Goal: Task Accomplishment & Management: Complete application form

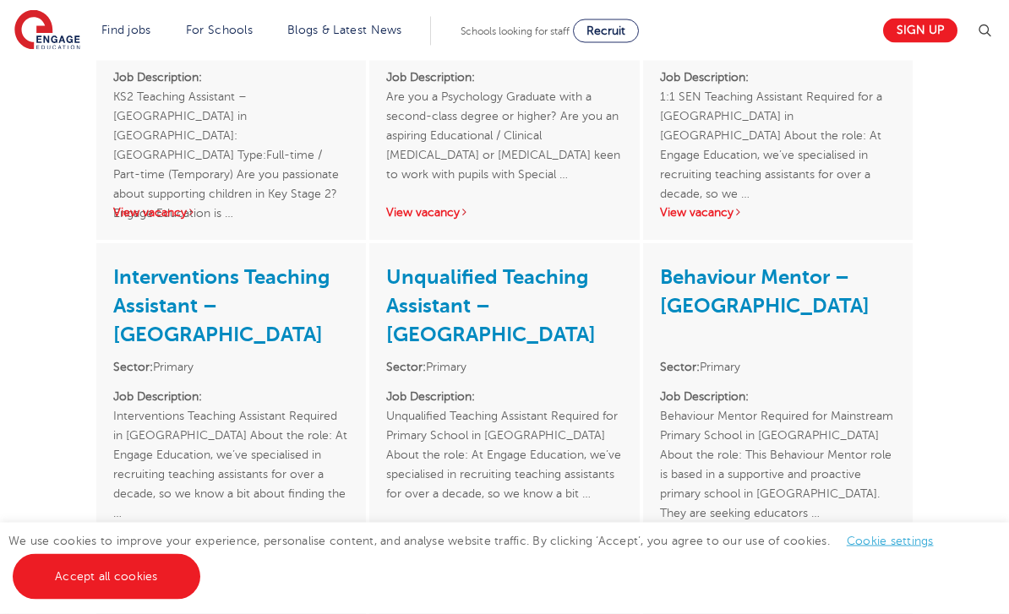
scroll to position [2552, 0]
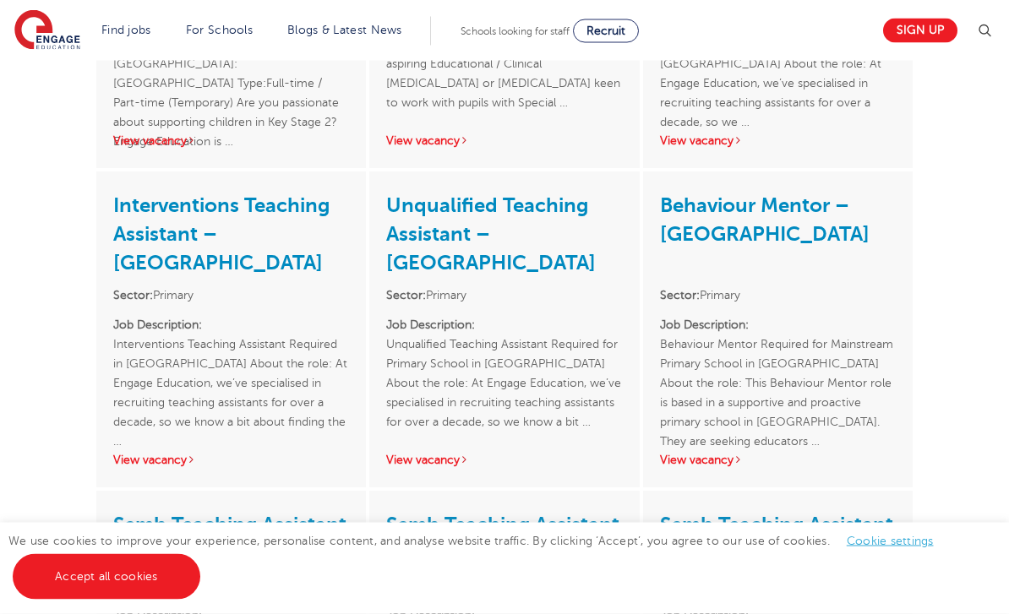
click at [464, 194] on link "Unqualified Teaching Assistant – Leeds" at bounding box center [490, 234] width 209 height 81
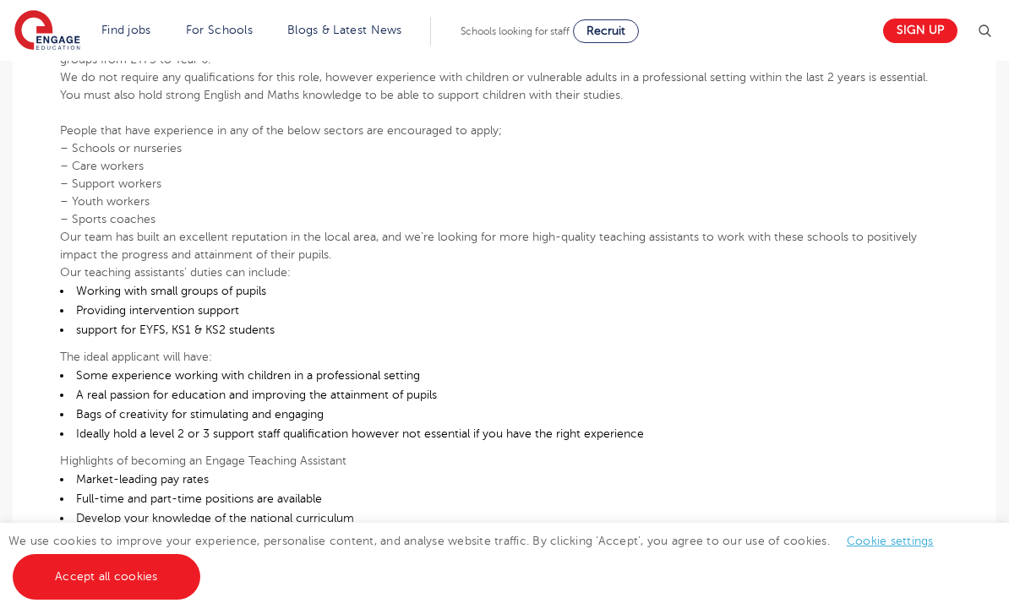
scroll to position [652, 0]
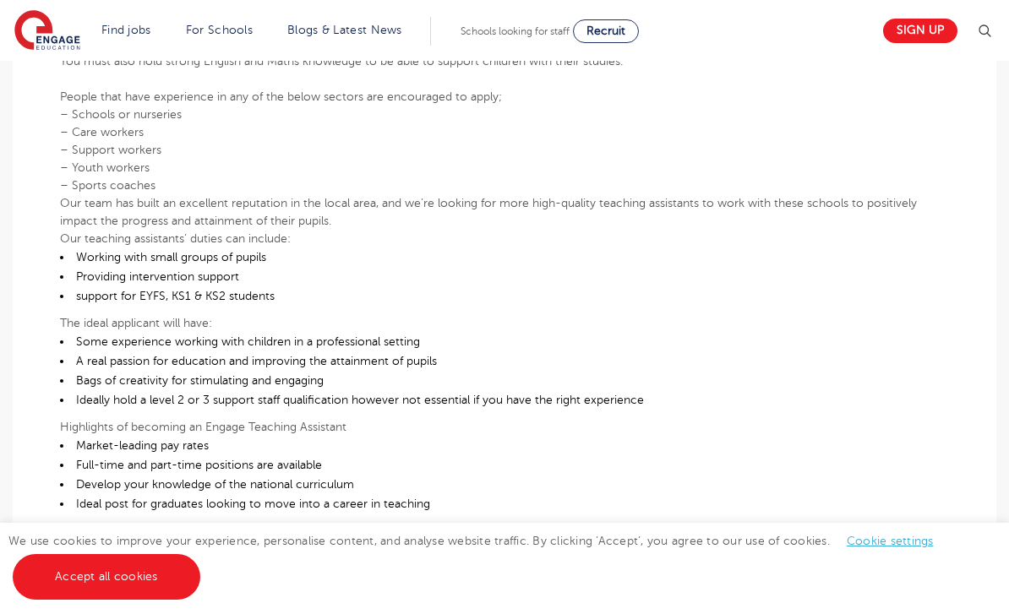
click at [237, 332] on li "Some experience working with children in a professional setting" at bounding box center [504, 341] width 889 height 19
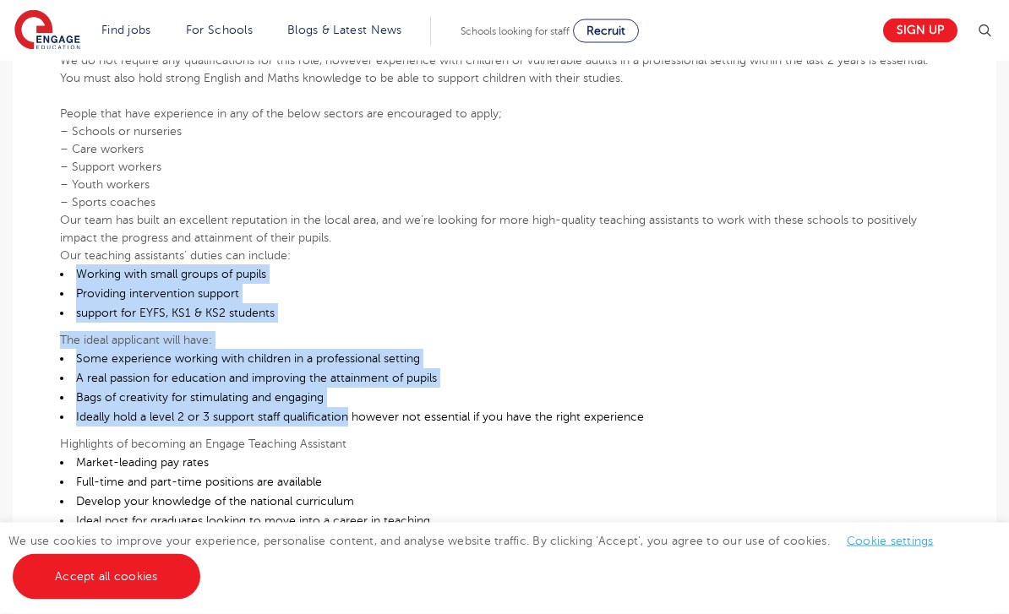
scroll to position [635, 0]
copy div "Working with small groups of pupils Providing intervention support support for …"
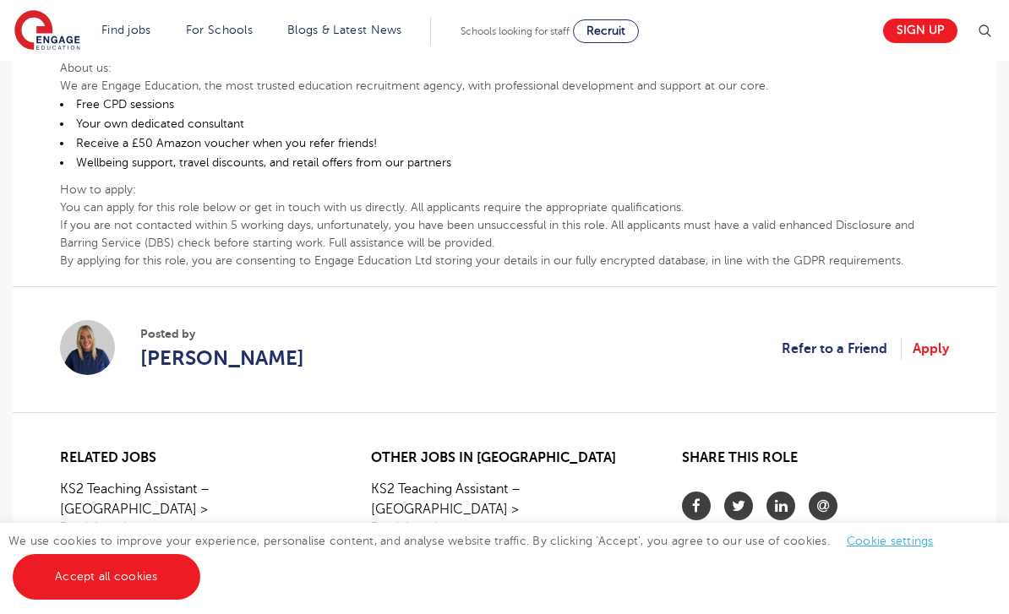
scroll to position [1100, 0]
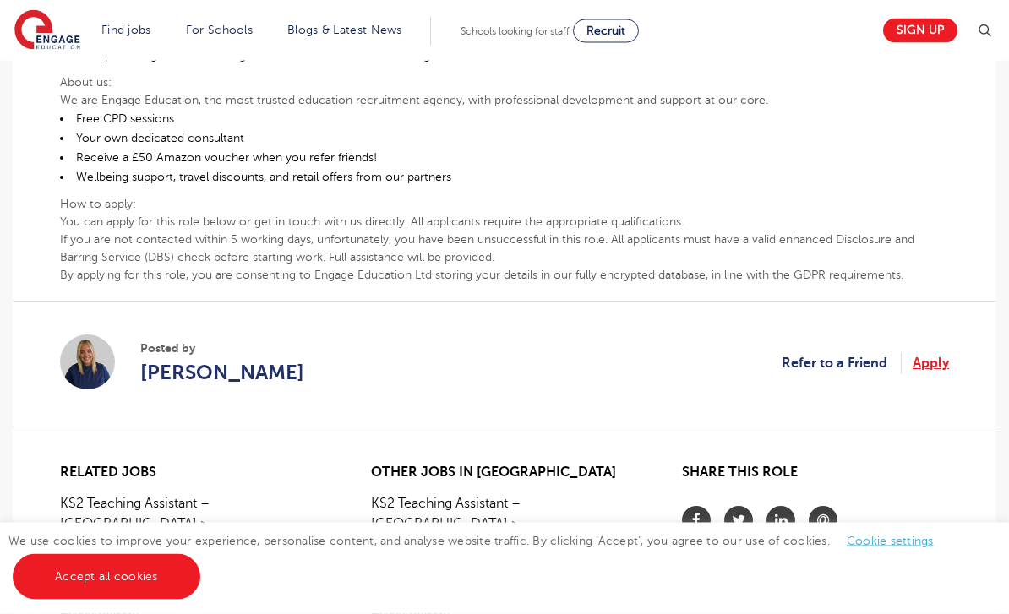
click at [925, 367] on link "Apply" at bounding box center [930, 364] width 36 height 22
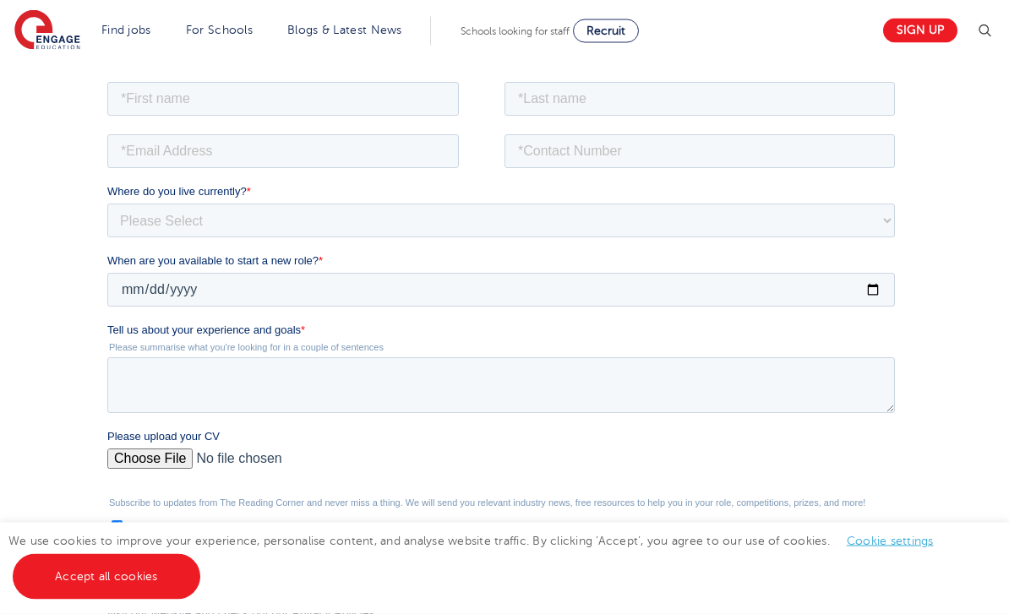
scroll to position [230, 0]
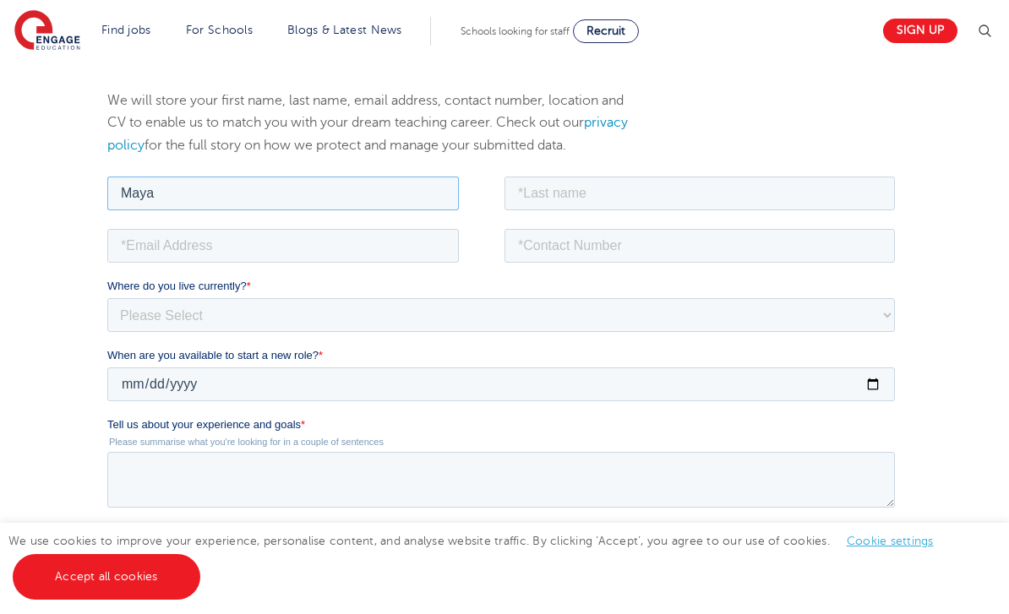
type input "Maya"
type input "Mohamed"
type input "maya.mohamed4400@gmail.com"
type input "9"
type input "07551962664"
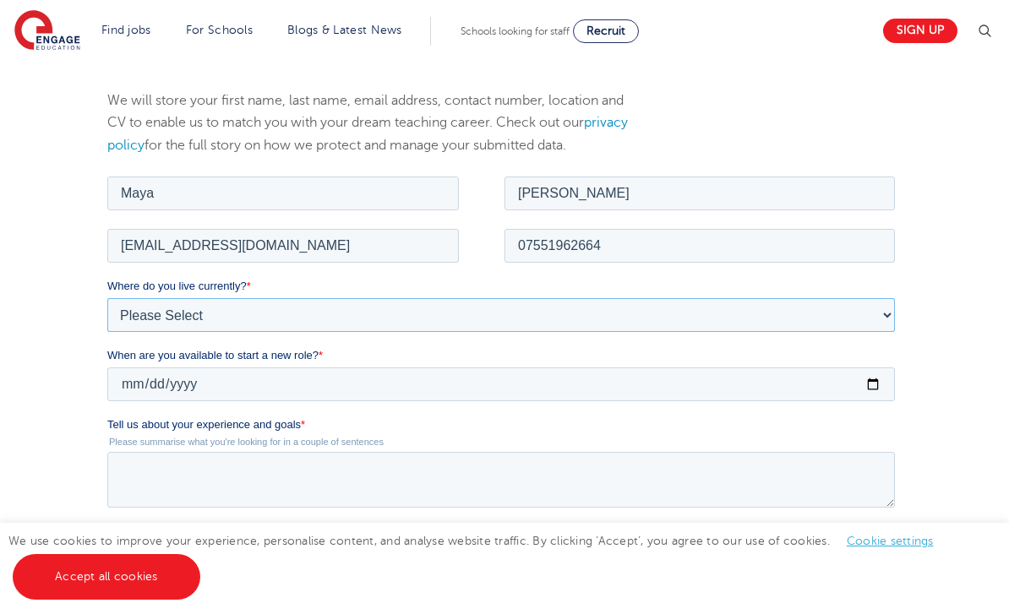
click at [192, 306] on select "Please Select [GEOGRAPHIC_DATA] [GEOGRAPHIC_DATA] [GEOGRAPHIC_DATA] [GEOGRAPHIC…" at bounding box center [500, 314] width 787 height 34
select select "UK"
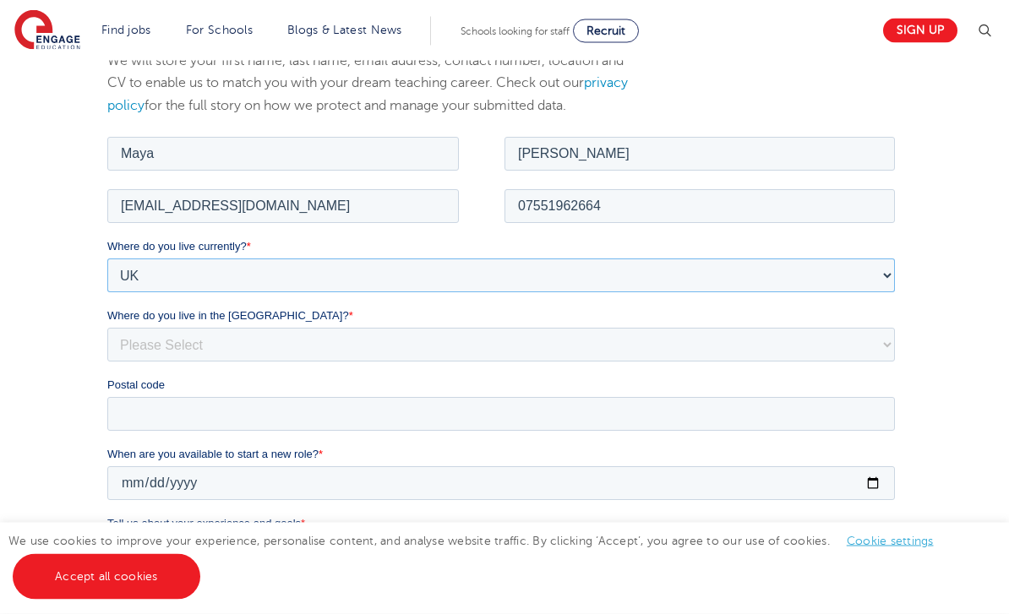
scroll to position [292, 0]
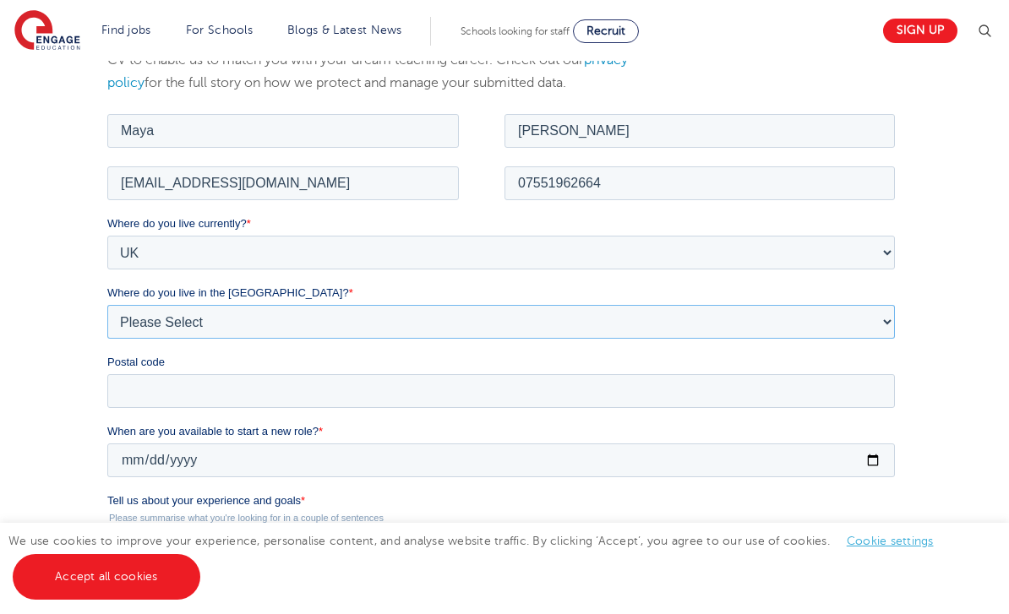
click at [263, 322] on select "Please Select Overseas Barnsley Bedfordshire Berkshire Bournemouth Bracknell Fo…" at bounding box center [500, 321] width 787 height 34
select select "Leeds"
click at [407, 395] on input "Postal code" at bounding box center [500, 390] width 787 height 34
type input "LS7 2FD"
click at [381, 459] on input "When are you available to start a new role? *" at bounding box center [500, 460] width 787 height 34
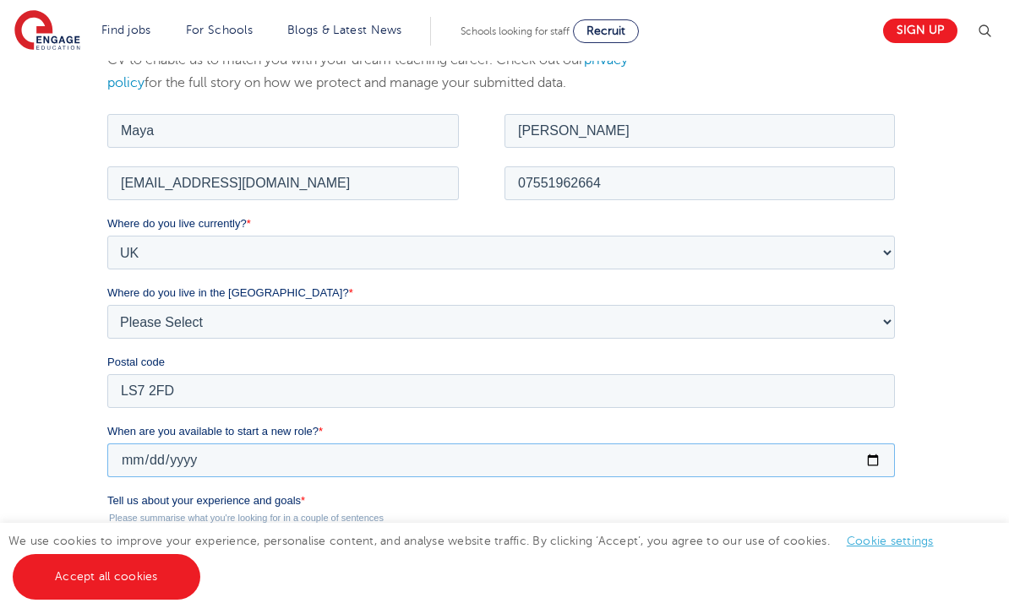
type input "2025-09-03"
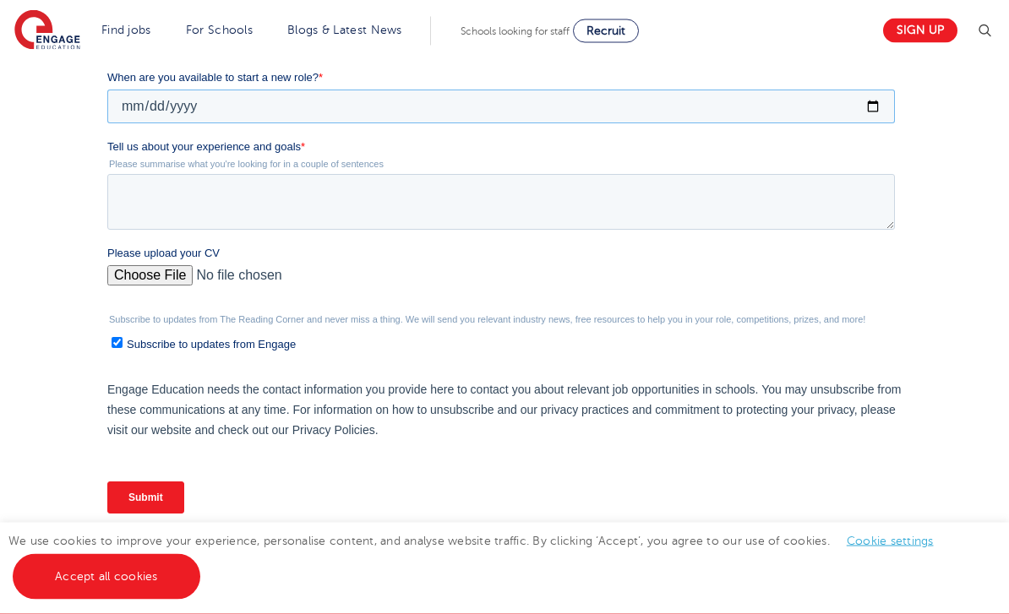
scroll to position [664, 0]
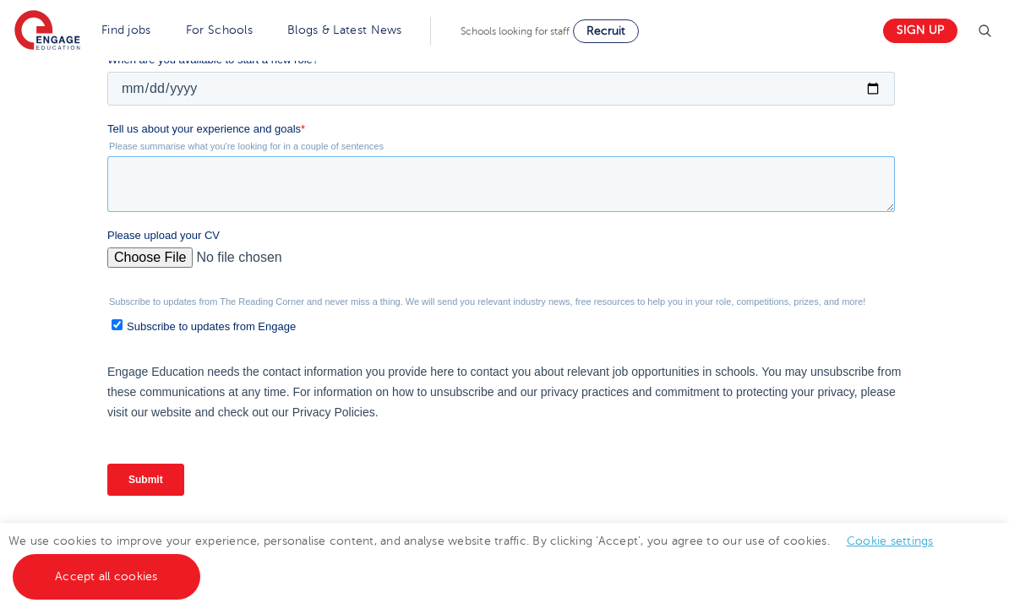
click at [454, 178] on textarea "Tell us about your experience and goals *" at bounding box center [500, 184] width 787 height 56
type textarea "I"
click at [454, 178] on textarea "With years of experience of working with children both in healthcare and as fre…" at bounding box center [500, 184] width 787 height 56
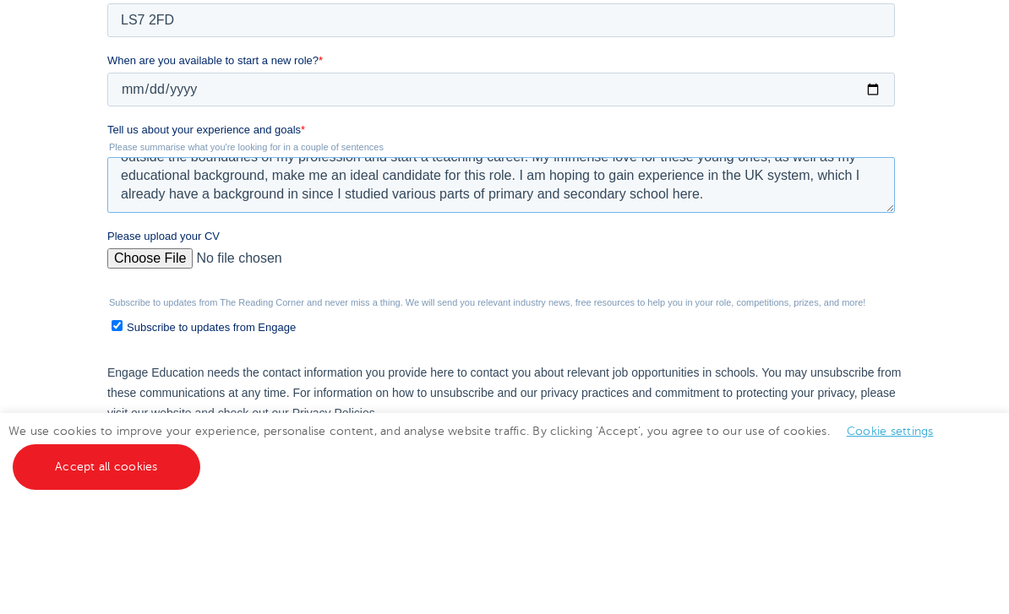
scroll to position [530, 0]
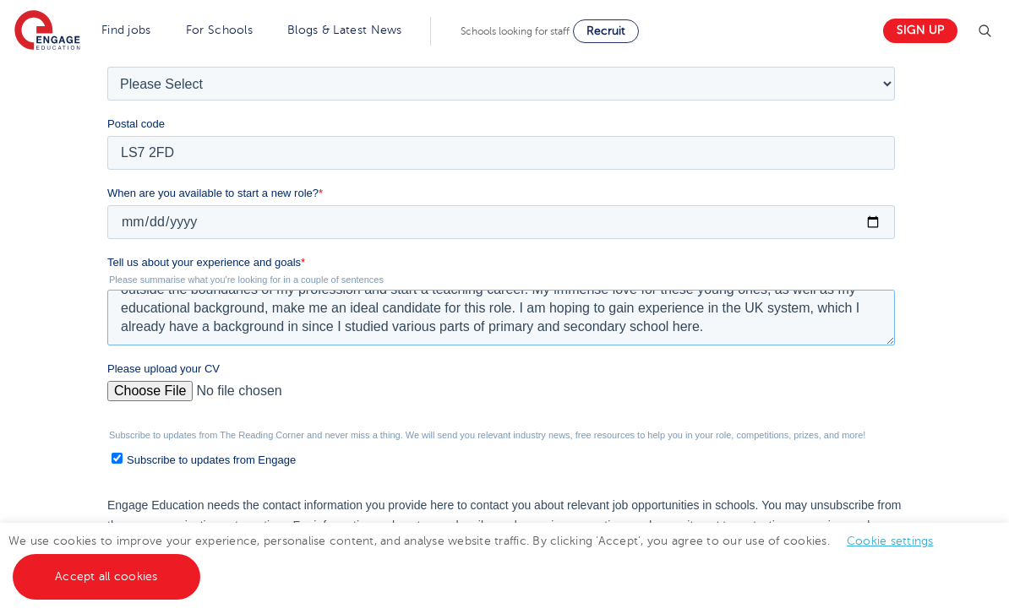
type textarea "With years of experience of working with children both in healthcare and as fre…"
click at [160, 394] on input "Please upload your CV" at bounding box center [500, 398] width 787 height 34
type input "C:\fakepath\My CV - Teaching.pdf"
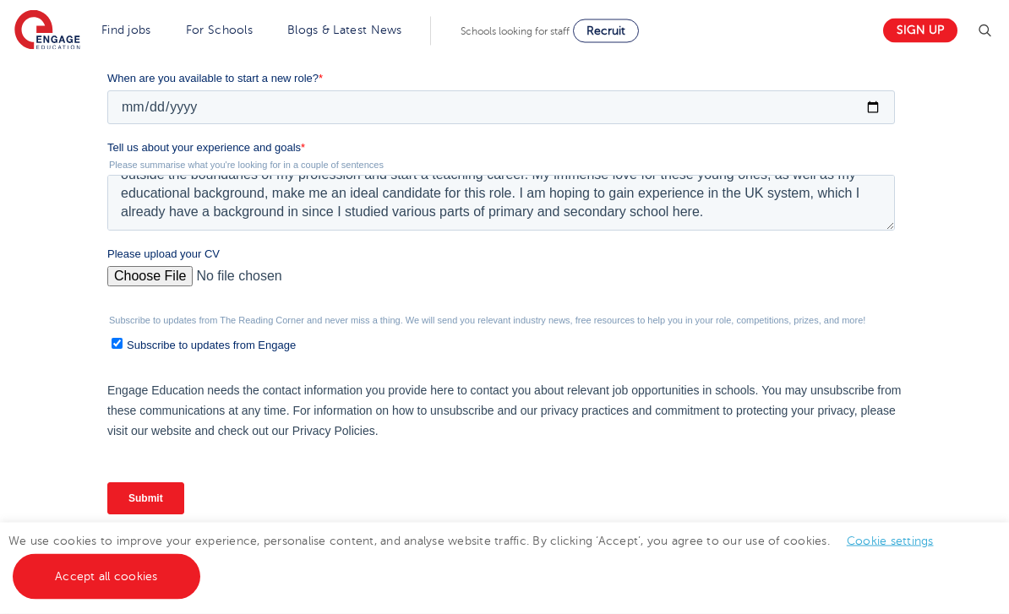
scroll to position [648, 0]
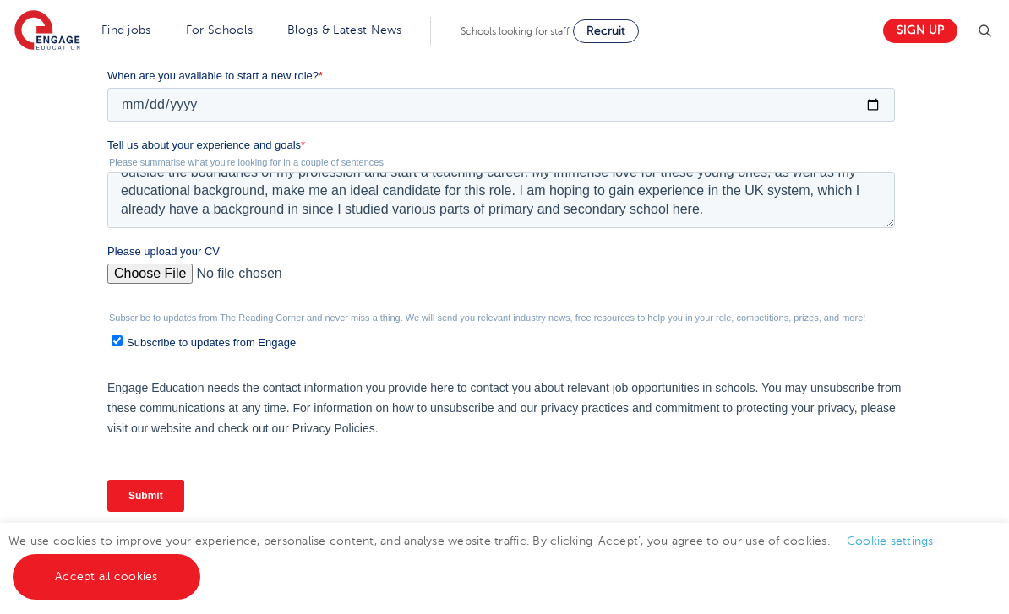
click at [148, 492] on input "Submit" at bounding box center [145, 496] width 77 height 32
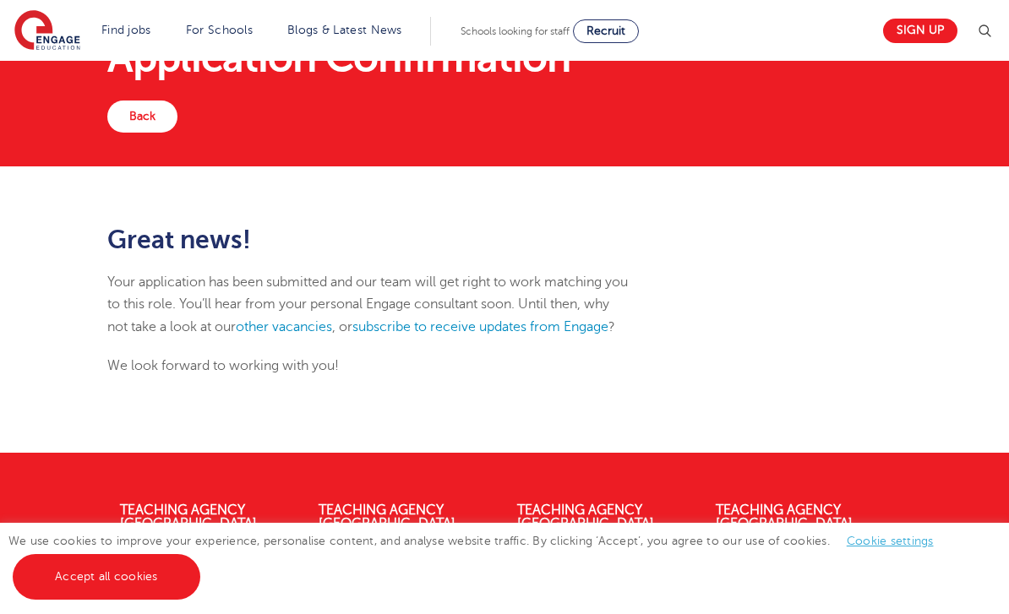
scroll to position [78, 0]
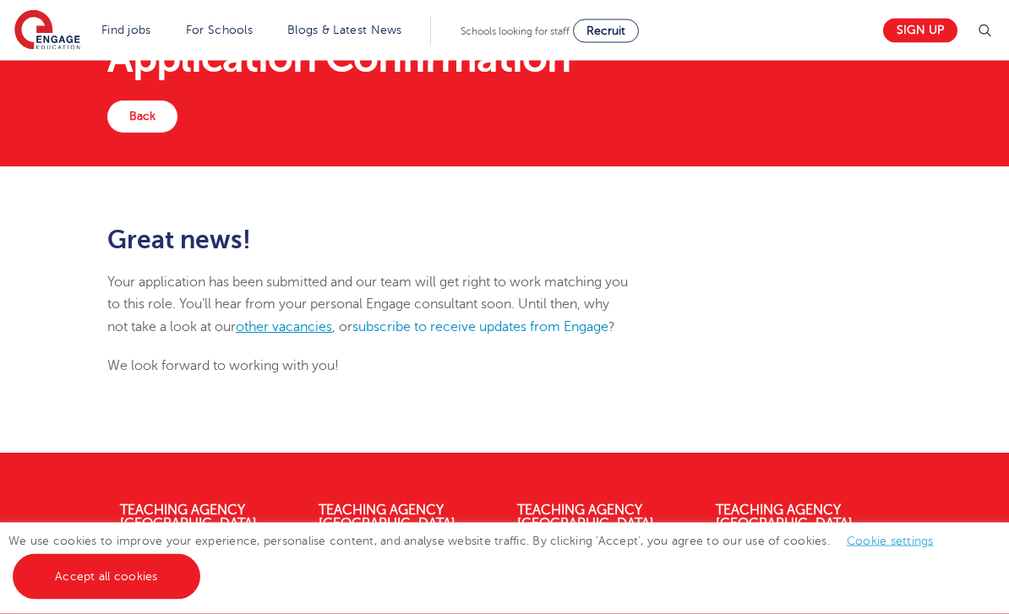
click at [325, 332] on link "other vacancies" at bounding box center [284, 327] width 96 height 15
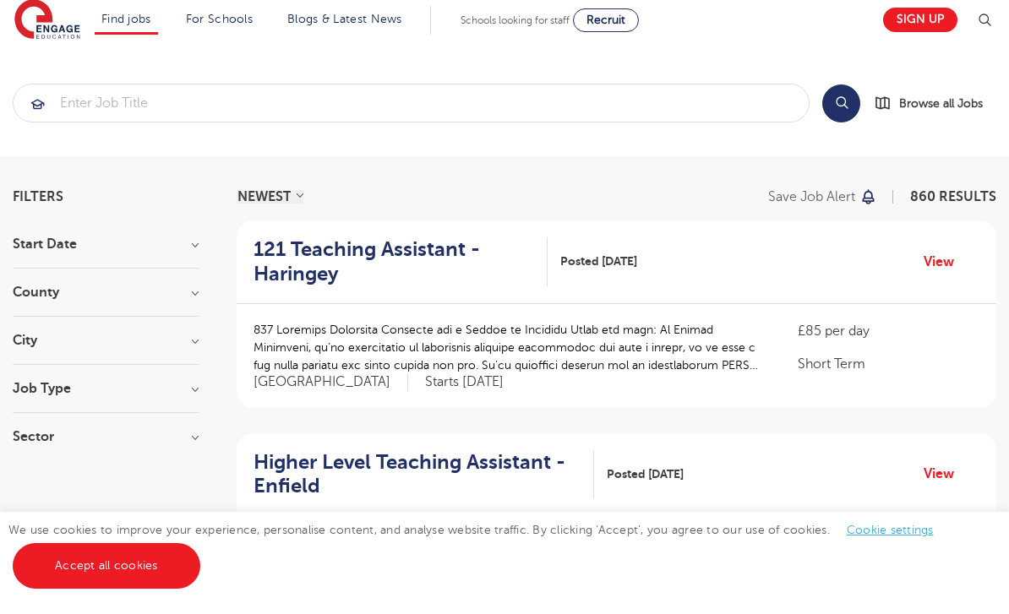
scroll to position [14, 0]
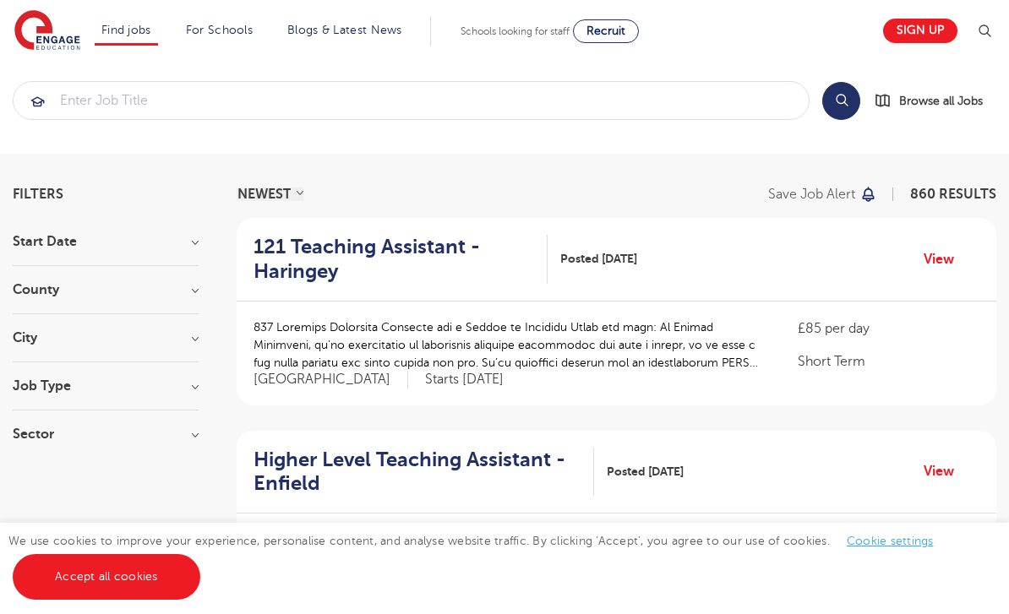
click at [69, 343] on h3 "City" at bounding box center [106, 338] width 186 height 14
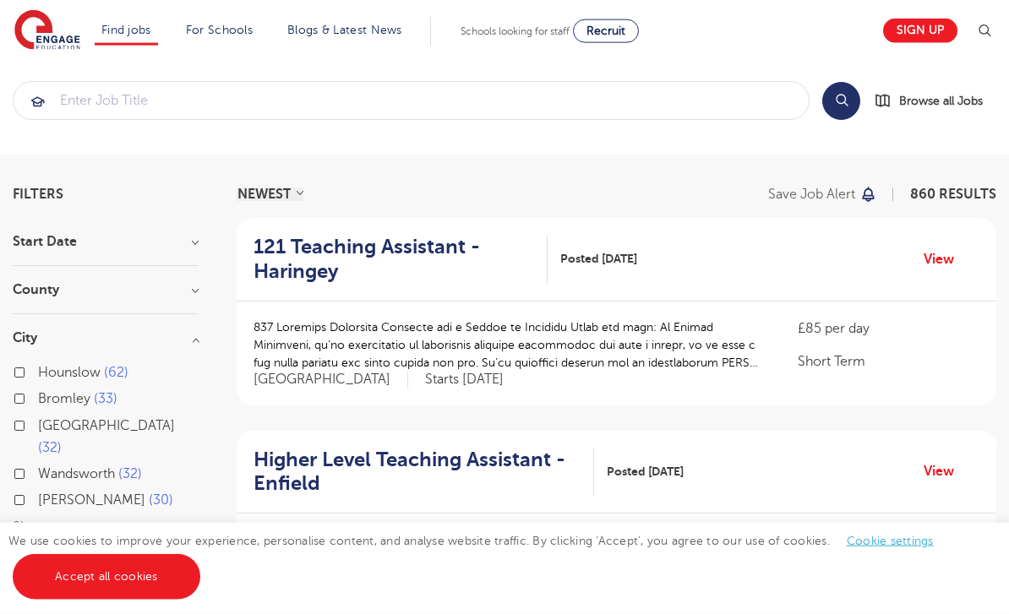
scroll to position [55, 0]
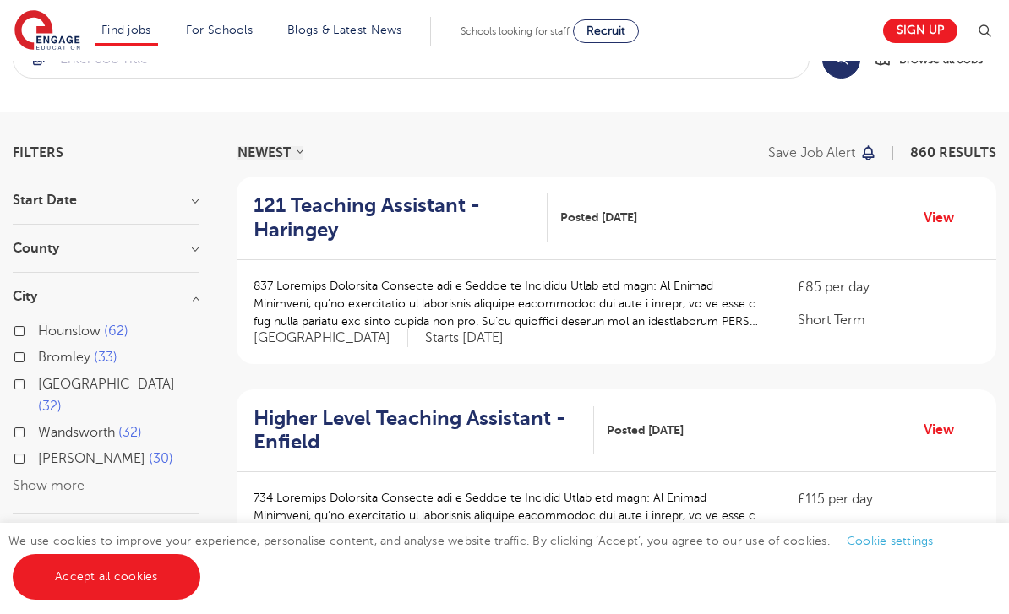
click at [38, 379] on label "Leeds 32" at bounding box center [118, 395] width 160 height 45
click at [38, 379] on input "Leeds 32" at bounding box center [43, 382] width 11 height 11
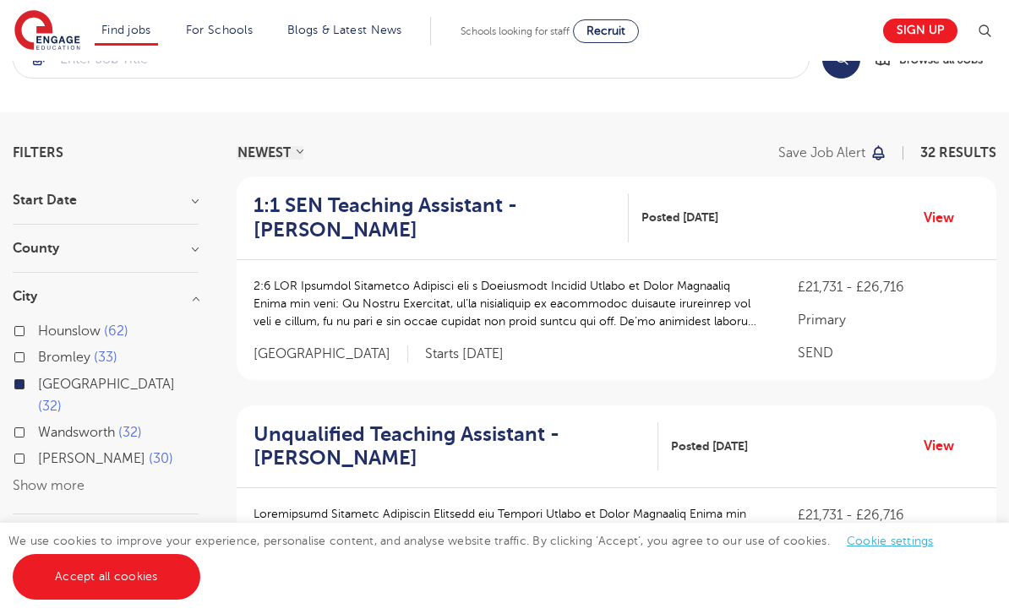
click at [41, 478] on button "Show more" at bounding box center [49, 485] width 72 height 15
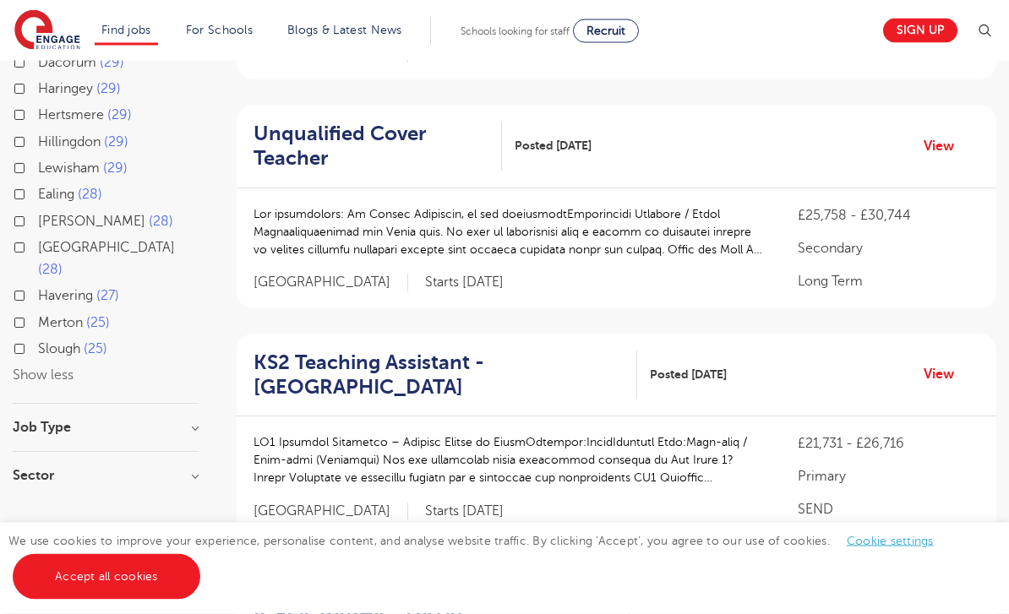
scroll to position [584, 0]
click at [292, 145] on h2 "Unqualified Cover Teacher" at bounding box center [370, 146] width 235 height 49
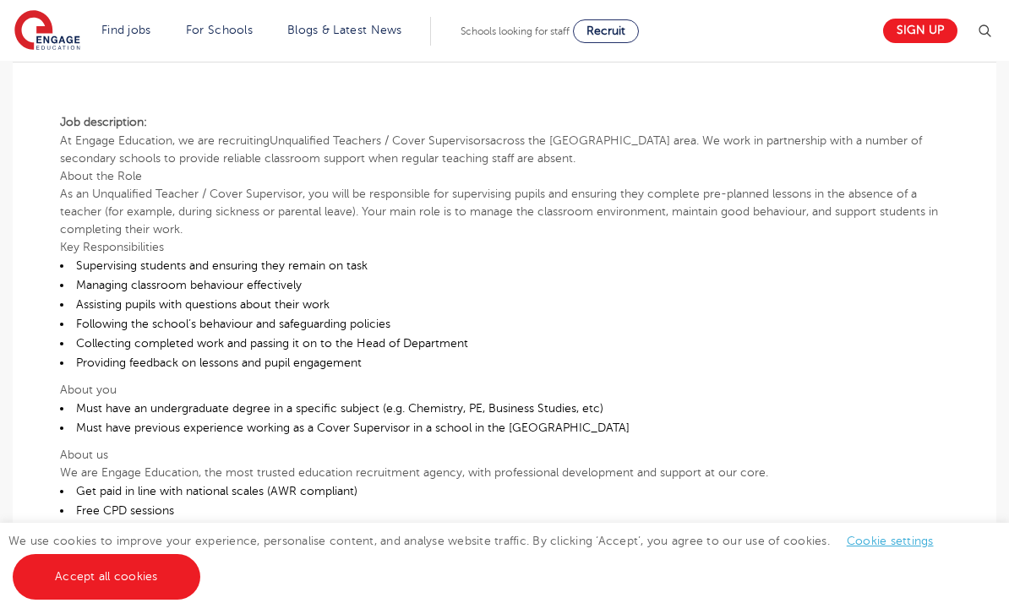
scroll to position [424, 0]
click at [87, 273] on li "Supervising students and ensuring they remain on task" at bounding box center [504, 267] width 889 height 19
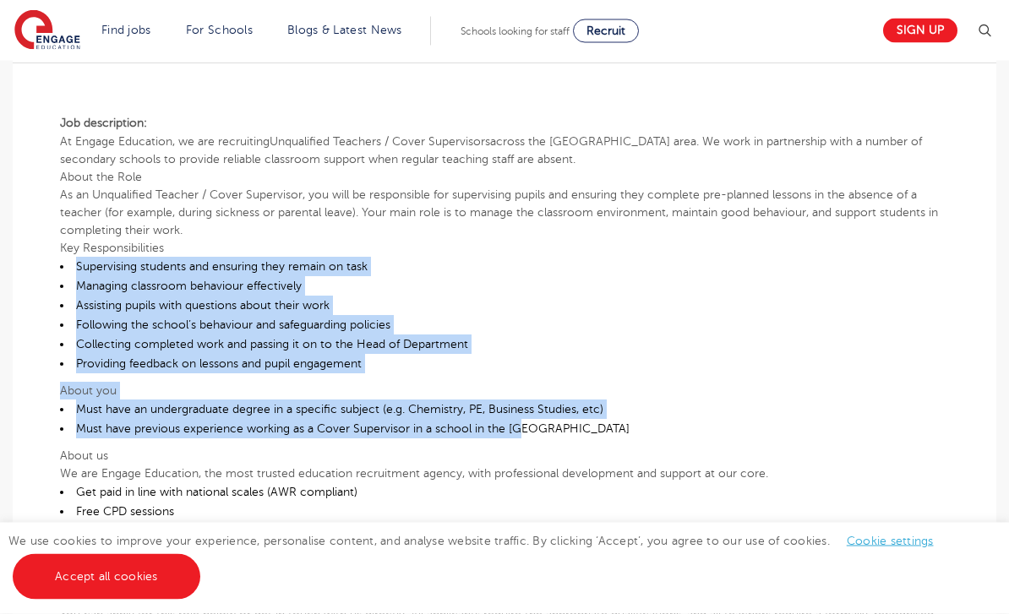
copy div "Supervising students and ensuring they remain on task Managing classroom behavi…"
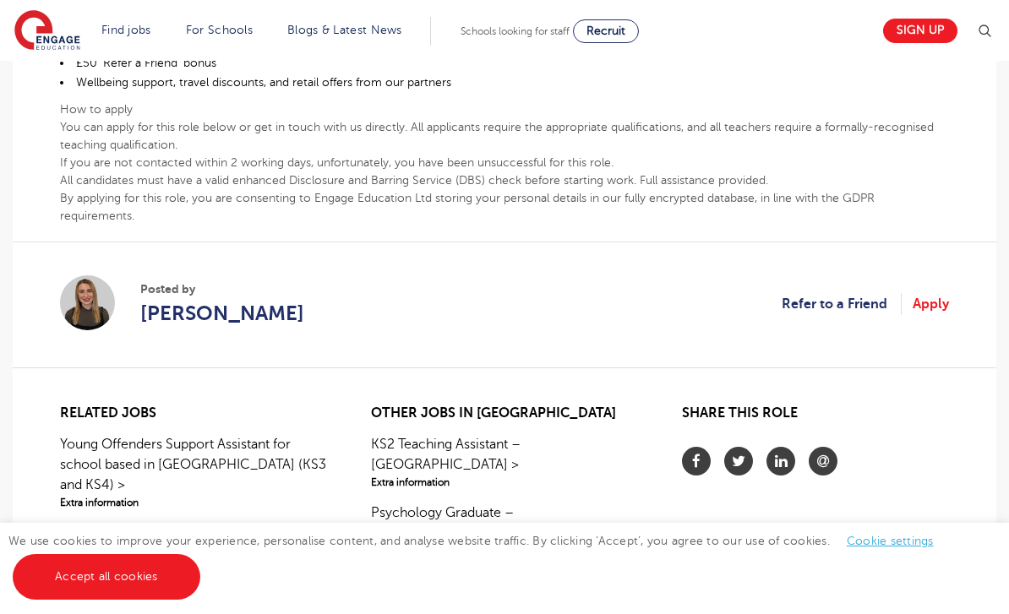
scroll to position [911, 0]
click at [932, 303] on link "Apply" at bounding box center [930, 305] width 36 height 22
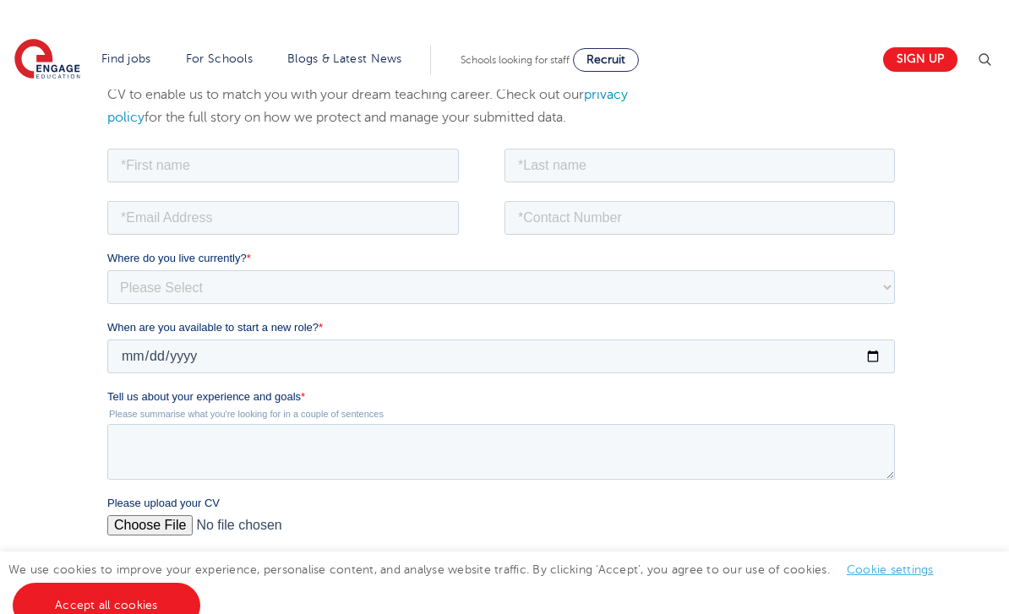
scroll to position [210, 0]
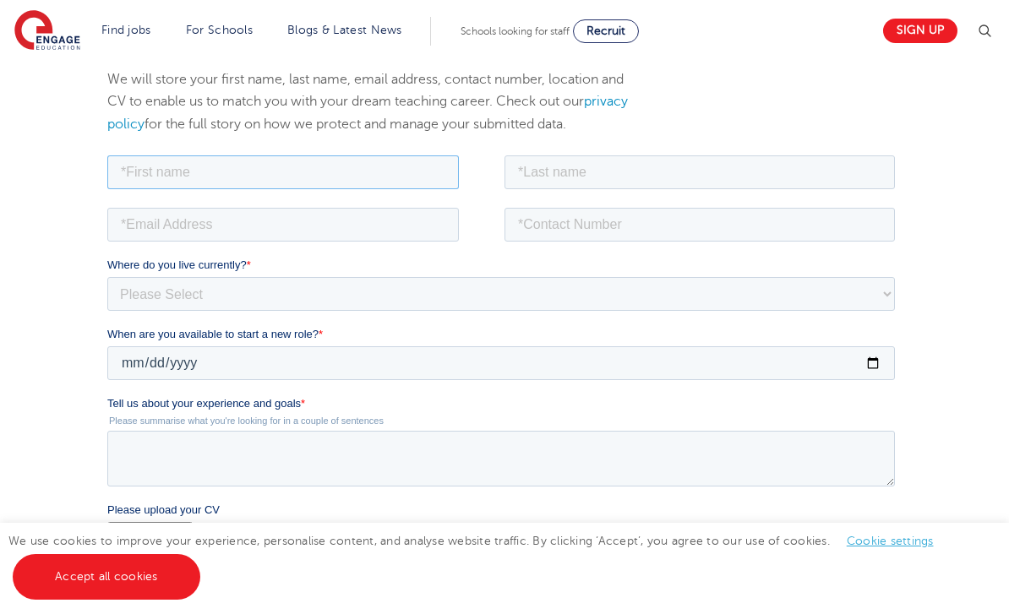
click at [147, 185] on input "text" at bounding box center [282, 172] width 351 height 34
type input "Maya"
type input "Mohamed"
type input "maya.mohamed4400@gmail.com"
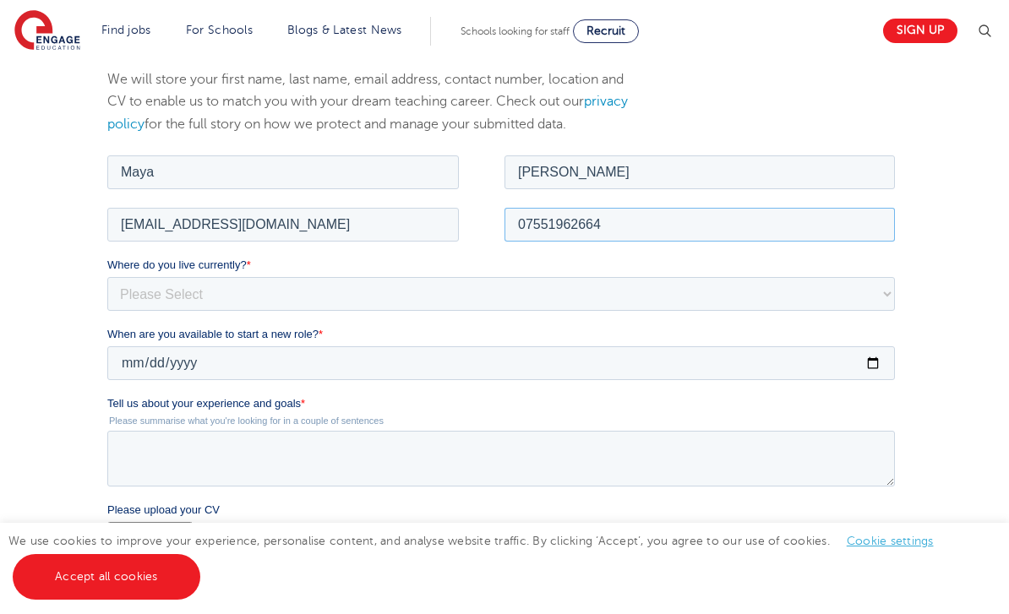
type input "07551962664"
click at [687, 303] on select "Please Select UK Canada Ireland Australia New Zealand Europe USA South Africa J…" at bounding box center [500, 293] width 787 height 34
select select "UK"
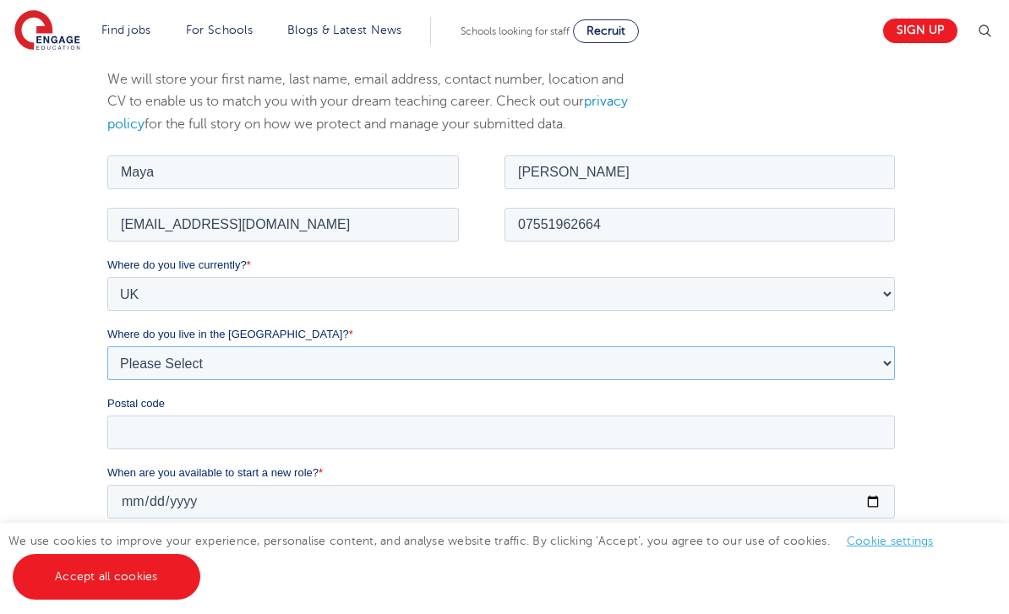
click at [172, 349] on select "Please Select Overseas Barnsley Bedfordshire Berkshire Bournemouth Bracknell Fo…" at bounding box center [500, 362] width 787 height 34
click at [164, 377] on select "Please Select Overseas Barnsley Bedfordshire Berkshire Bournemouth Bracknell Fo…" at bounding box center [500, 362] width 787 height 34
select select "[GEOGRAPHIC_DATA]"
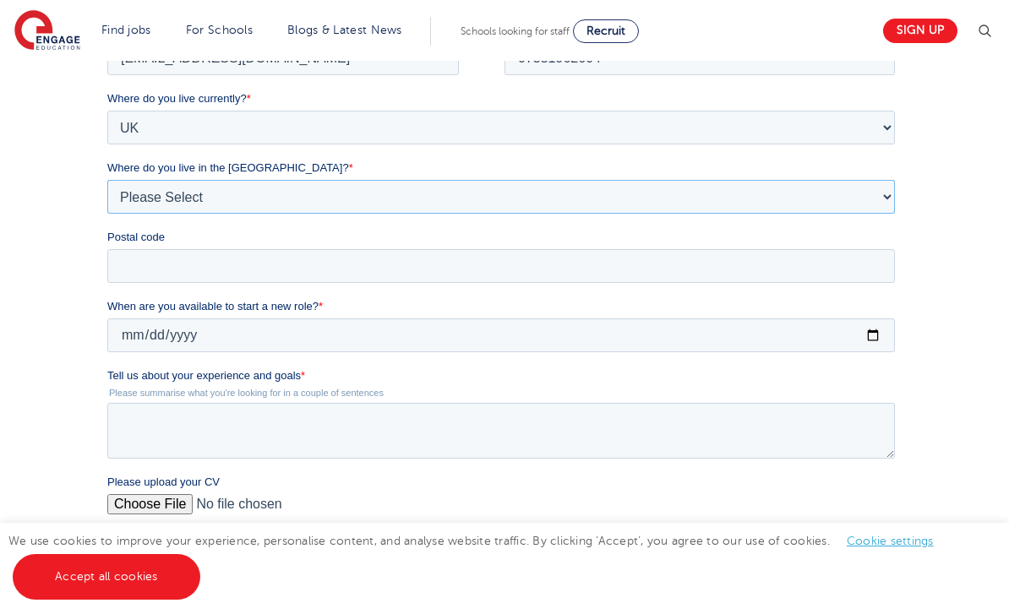
scroll to position [376, 0]
click at [133, 270] on input "Postal code" at bounding box center [500, 267] width 787 height 34
type input "LS7 2FD"
click at [752, 345] on input "When are you available to start a new role? *" at bounding box center [500, 336] width 787 height 34
type input "2025-09-03"
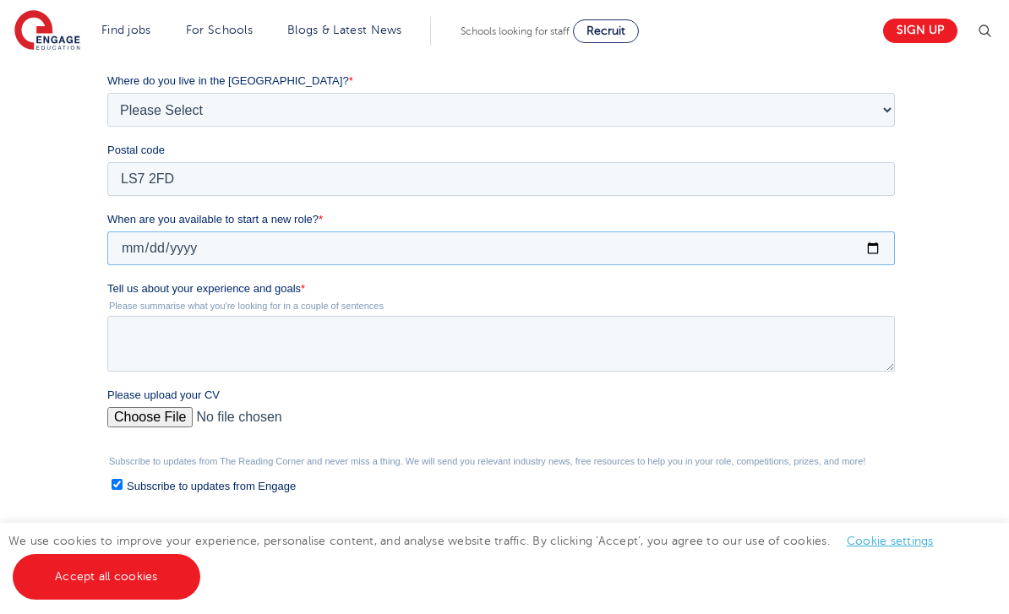
scroll to position [490, 0]
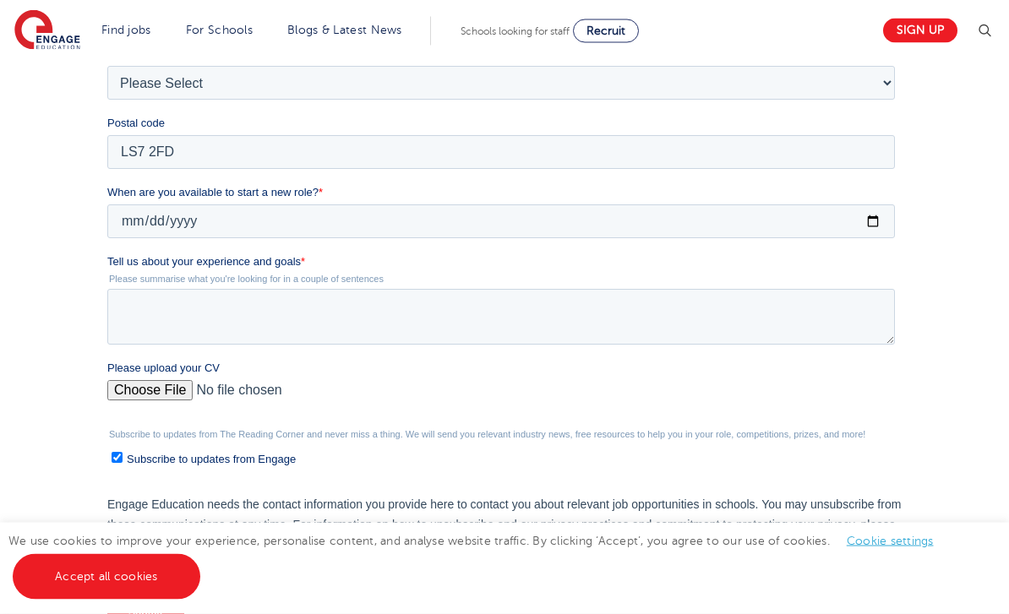
click at [138, 398] on input "Please upload your CV" at bounding box center [500, 398] width 787 height 34
click at [711, 319] on textarea "Tell us about your experience and goals *" at bounding box center [500, 318] width 787 height 56
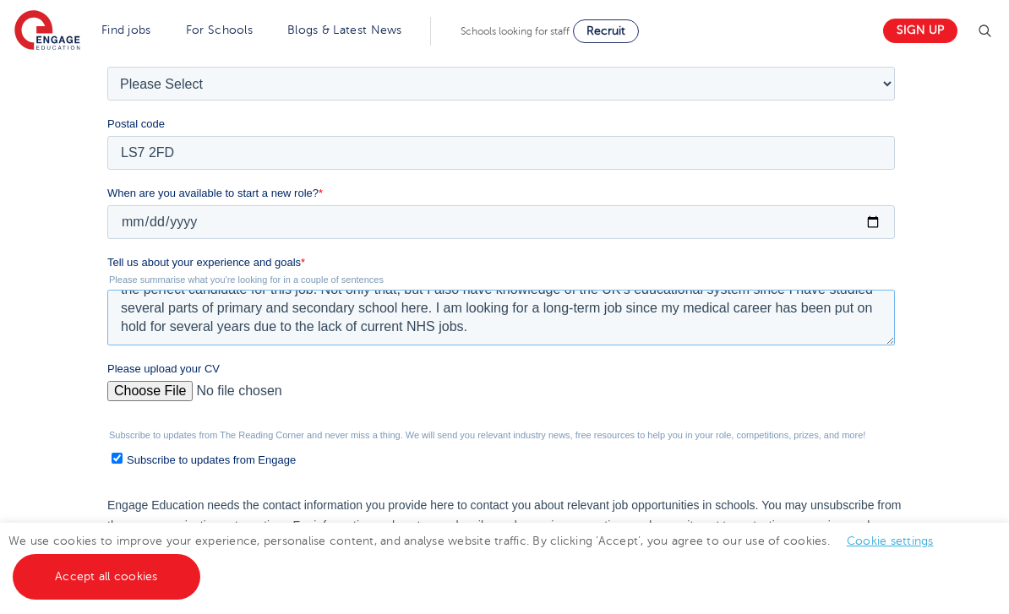
scroll to position [491, 0]
type textarea "With a Bachelors in Medicine and an exceptional IGCSE result of 7A*s including …"
click at [147, 389] on input "Please upload your CV" at bounding box center [500, 397] width 787 height 34
type input "C:\fakepath\My CV.pdf"
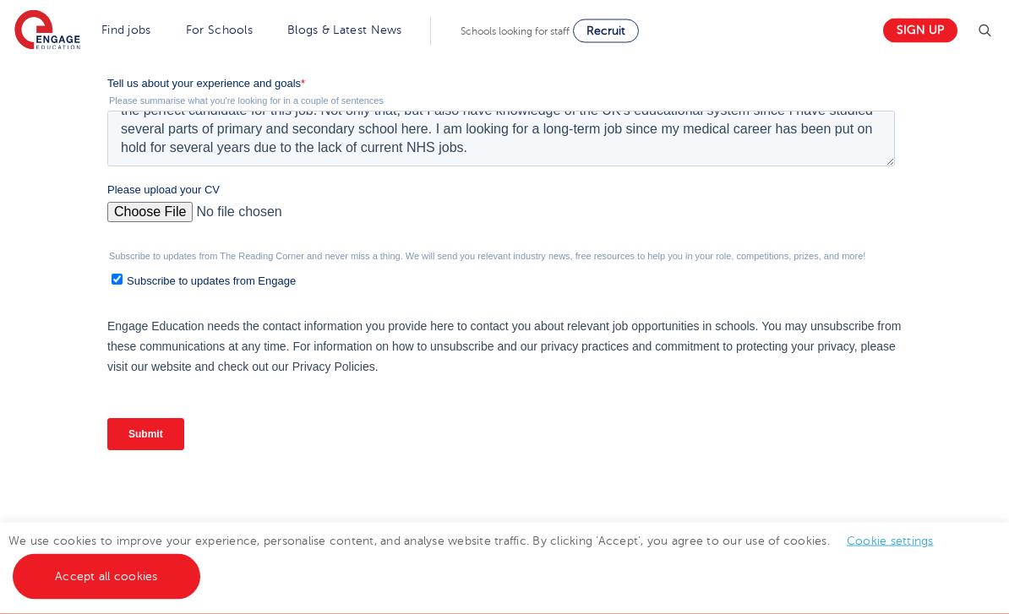
scroll to position [671, 0]
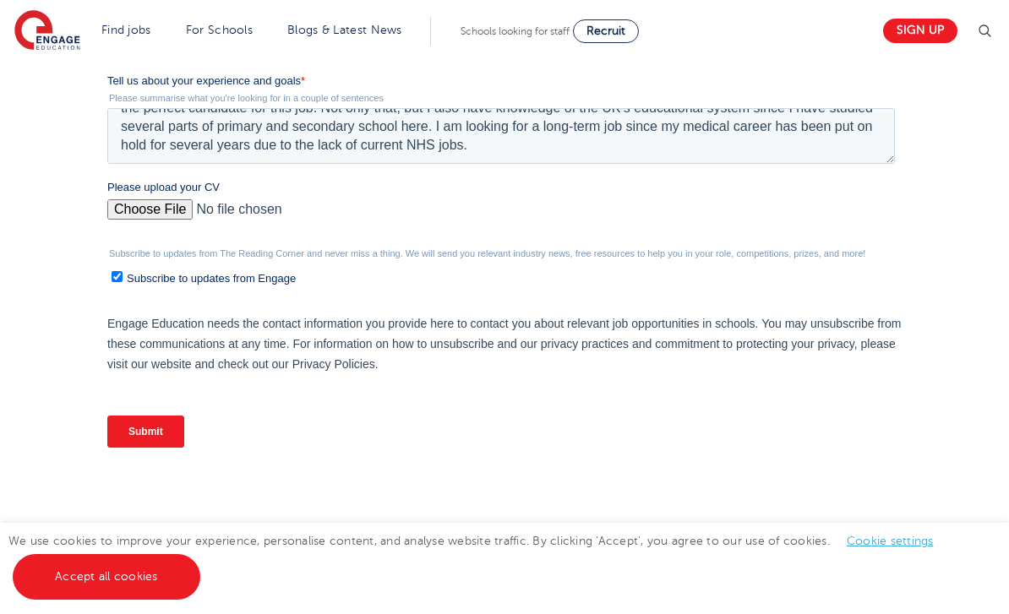
click at [151, 441] on input "Submit" at bounding box center [145, 432] width 77 height 32
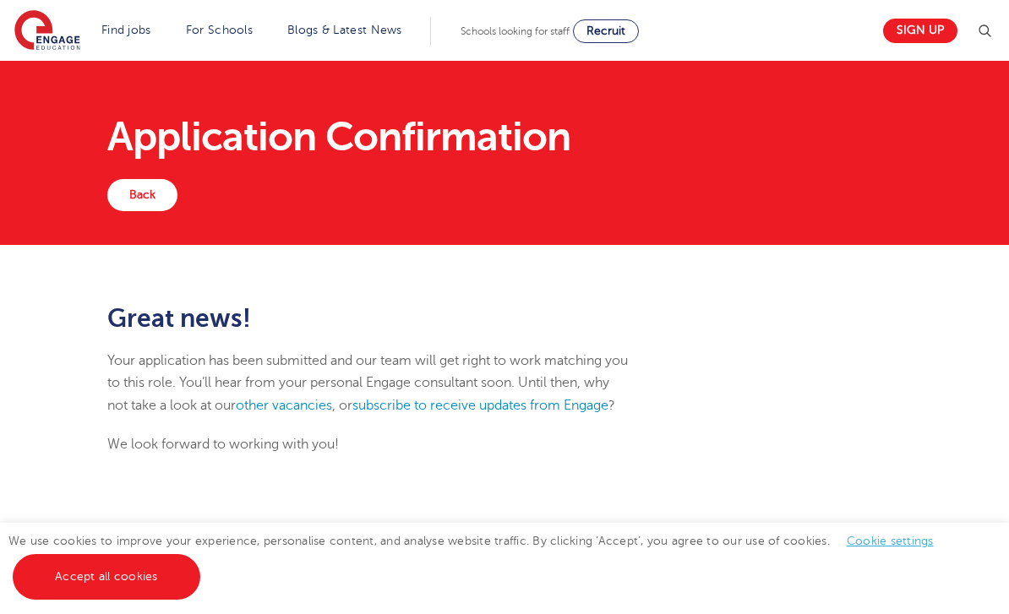
click at [150, 171] on div "Application Confirmation" at bounding box center [504, 137] width 819 height 84
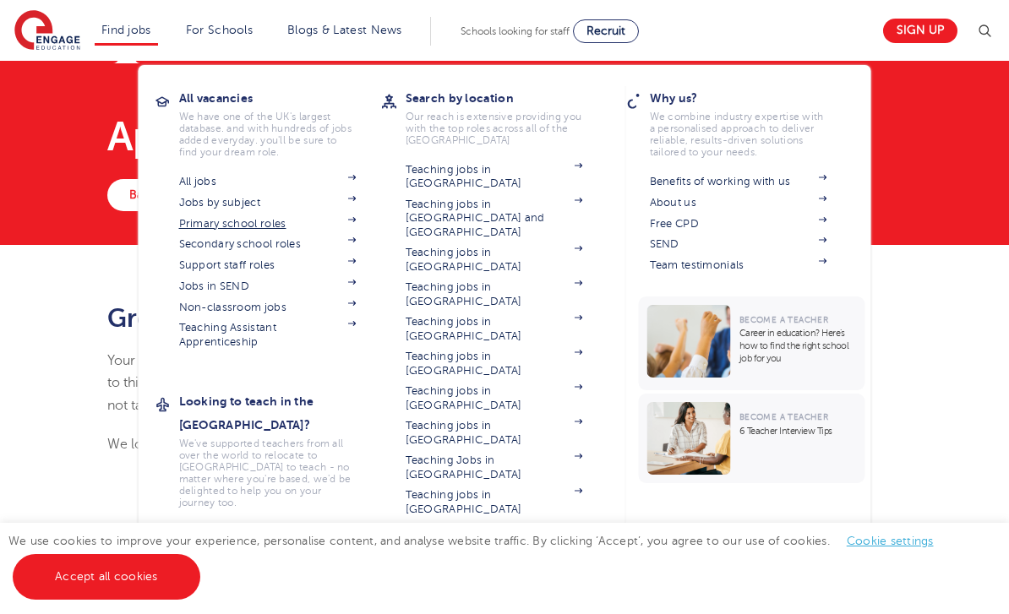
click at [346, 226] on span at bounding box center [343, 224] width 25 height 14
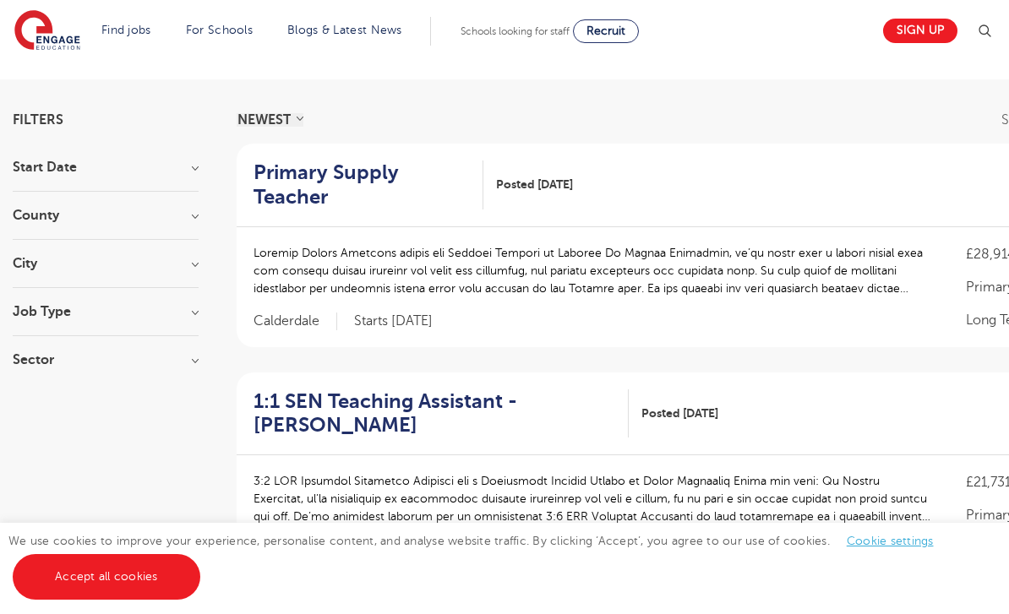
scroll to position [87, 0]
